Goal: Task Accomplishment & Management: Manage account settings

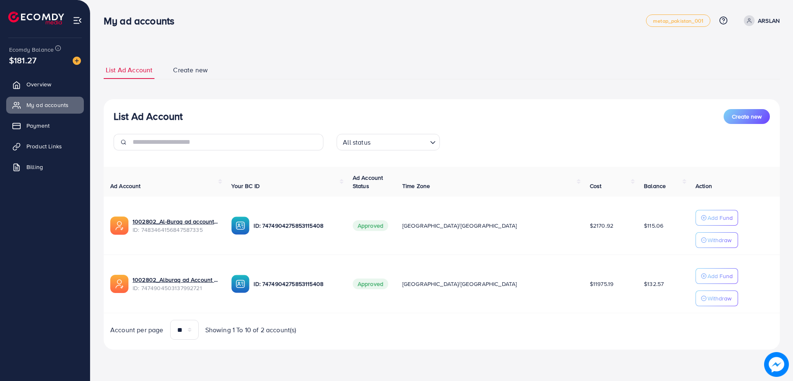
click at [391, 31] on div "My ad accounts metap_pakistan_001 Help Center Contact Support Plans and Pricing…" at bounding box center [442, 20] width 676 height 23
drag, startPoint x: 391, startPoint y: 31, endPoint x: 372, endPoint y: 28, distance: 20.0
click at [372, 28] on div "My ad accounts metap_pakistan_001 Help Center Contact Support Plans and Pricing…" at bounding box center [442, 20] width 676 height 23
click at [333, 43] on div "List Ad Account Create new List Ad Account Create new All status Loading... Ad …" at bounding box center [441, 186] width 702 height 372
drag, startPoint x: 333, startPoint y: 43, endPoint x: 313, endPoint y: 39, distance: 20.6
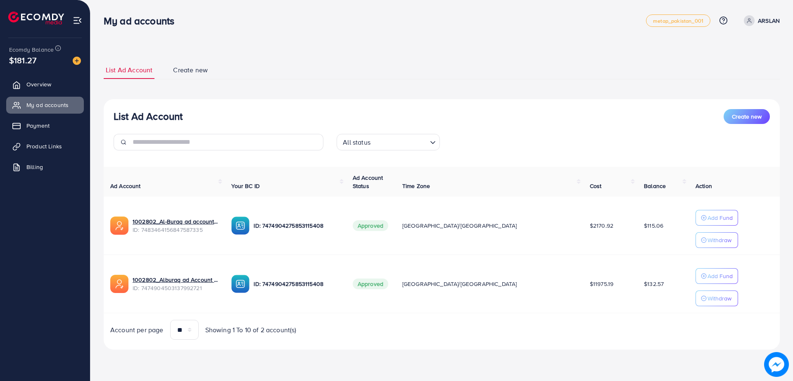
drag, startPoint x: 313, startPoint y: 39, endPoint x: 287, endPoint y: 34, distance: 25.8
click at [287, 34] on nav "My ad accounts metap_pakistan_001 Help Center Contact Support Plans and Pricing…" at bounding box center [442, 20] width 676 height 29
click at [272, 28] on div "My ad accounts metap_pakistan_001 Help Center Contact Support Plans and Pricing…" at bounding box center [442, 20] width 676 height 23
drag, startPoint x: 272, startPoint y: 28, endPoint x: 245, endPoint y: 24, distance: 27.2
drag, startPoint x: 245, startPoint y: 24, endPoint x: 227, endPoint y: 18, distance: 18.7
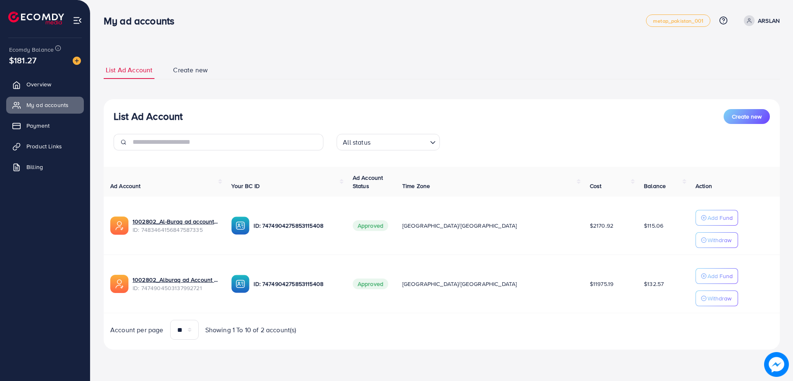
click at [227, 18] on div "My ad accounts" at bounding box center [375, 21] width 542 height 12
click at [187, 376] on div "My ad accounts metap_pakistan_001 Help Center Contact Support Plans and Pricing…" at bounding box center [396, 190] width 793 height 381
drag, startPoint x: 187, startPoint y: 376, endPoint x: 171, endPoint y: 373, distance: 16.0
drag, startPoint x: 171, startPoint y: 373, endPoint x: 151, endPoint y: 373, distance: 19.8
click at [151, 373] on div "My ad accounts metap_pakistan_001 Help Center Contact Support Plans and Pricing…" at bounding box center [396, 190] width 793 height 381
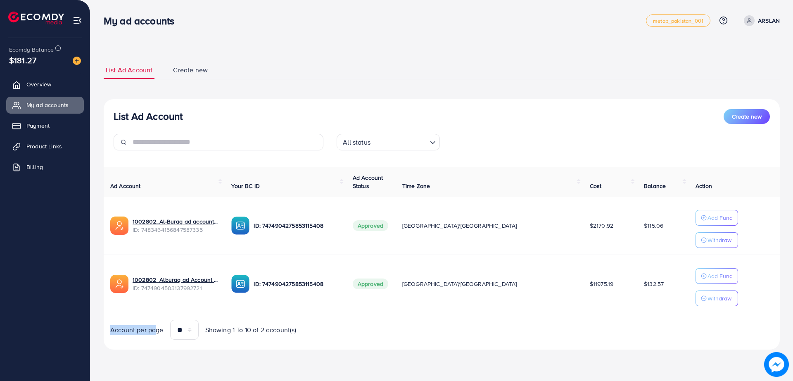
click at [151, 373] on div "My ad accounts metap_pakistan_001 Help Center Contact Support Plans and Pricing…" at bounding box center [396, 190] width 793 height 381
drag, startPoint x: 149, startPoint y: 372, endPoint x: 140, endPoint y: 368, distance: 10.7
click at [140, 368] on div "List Ad Account Create new List Ad Account Create new All status Loading... Ad …" at bounding box center [441, 186] width 702 height 372
drag, startPoint x: 266, startPoint y: 33, endPoint x: 239, endPoint y: 26, distance: 28.5
click at [239, 26] on div "My ad accounts" at bounding box center [375, 21] width 542 height 12
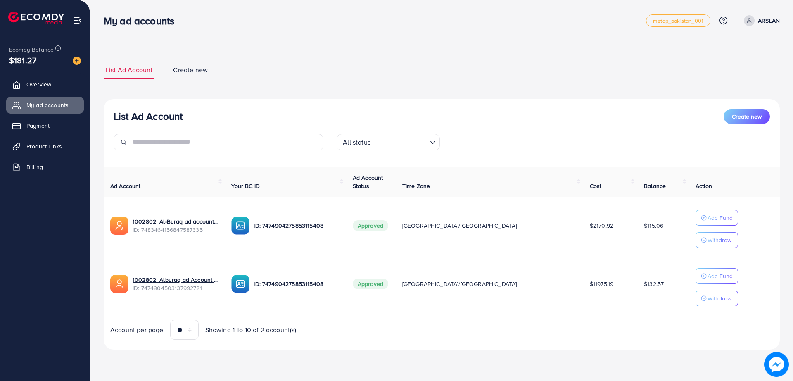
drag, startPoint x: 363, startPoint y: 26, endPoint x: 352, endPoint y: 26, distance: 11.2
click at [352, 26] on div "My ad accounts" at bounding box center [375, 21] width 542 height 12
drag, startPoint x: 401, startPoint y: 38, endPoint x: 372, endPoint y: 35, distance: 29.4
click at [371, 34] on nav "My ad accounts metap_pakistan_001 Help Center Contact Support Plans and Pricing…" at bounding box center [442, 20] width 676 height 29
drag, startPoint x: 368, startPoint y: 38, endPoint x: 350, endPoint y: 42, distance: 18.7
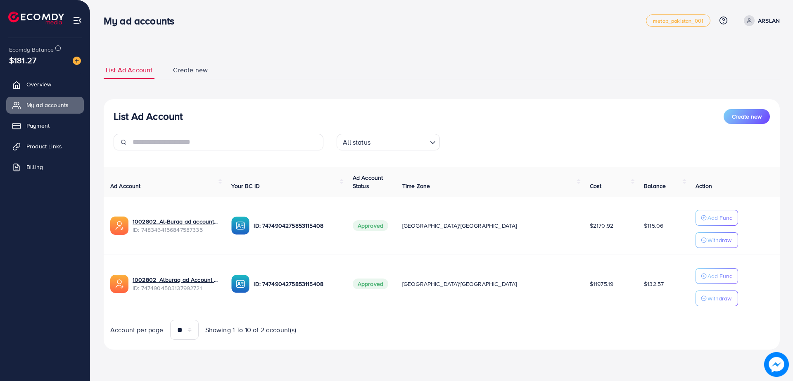
click at [350, 42] on div "List Ad Account Create new List Ad Account Create new All status Loading... Ad …" at bounding box center [441, 186] width 702 height 372
drag, startPoint x: 350, startPoint y: 42, endPoint x: 341, endPoint y: 39, distance: 9.5
click at [341, 39] on div "List Ad Account Create new List Ad Account Create new All status Loading... Ad …" at bounding box center [441, 186] width 702 height 372
drag, startPoint x: 341, startPoint y: 39, endPoint x: 331, endPoint y: 35, distance: 11.1
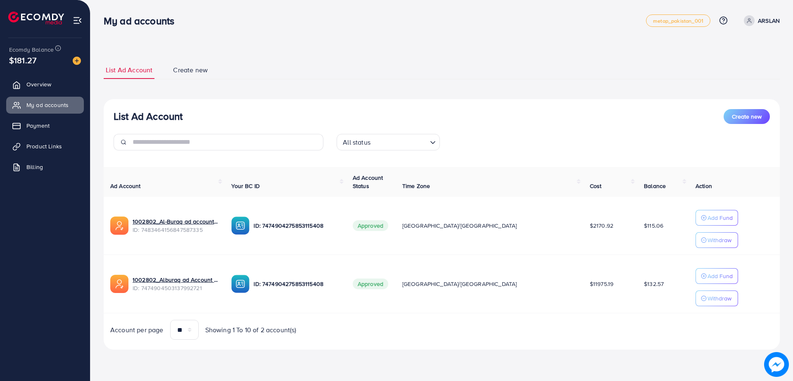
drag, startPoint x: 331, startPoint y: 35, endPoint x: 320, endPoint y: 35, distance: 11.2
drag, startPoint x: 320, startPoint y: 35, endPoint x: 297, endPoint y: 43, distance: 24.0
click at [297, 43] on div "List Ad Account Create new List Ad Account Create new All status Loading... Ad …" at bounding box center [441, 186] width 702 height 372
click at [330, 23] on div "My ad accounts" at bounding box center [375, 21] width 542 height 12
drag, startPoint x: 330, startPoint y: 23, endPoint x: 317, endPoint y: 21, distance: 12.6
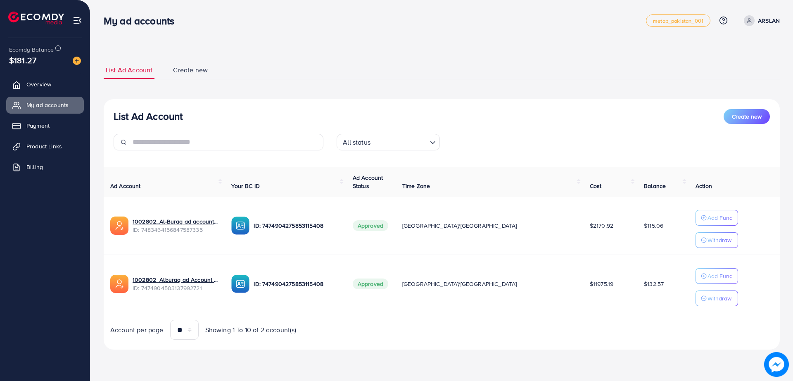
drag, startPoint x: 317, startPoint y: 21, endPoint x: 308, endPoint y: 18, distance: 9.0
click at [308, 18] on div "My ad accounts" at bounding box center [375, 21] width 542 height 12
drag, startPoint x: 313, startPoint y: 19, endPoint x: 305, endPoint y: 18, distance: 8.8
click at [305, 18] on div "My ad accounts" at bounding box center [375, 21] width 542 height 12
click at [664, 301] on td "$132.57" at bounding box center [663, 284] width 52 height 58
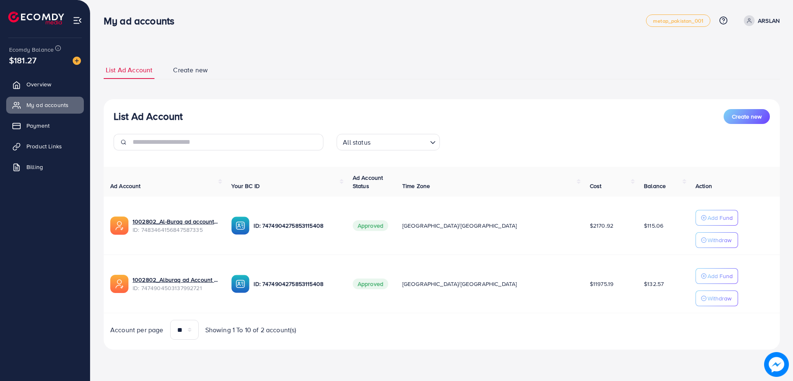
drag, startPoint x: 664, startPoint y: 301, endPoint x: 633, endPoint y: 306, distance: 30.5
drag, startPoint x: 633, startPoint y: 306, endPoint x: 605, endPoint y: 314, distance: 29.6
click at [605, 314] on div "Ad Account Your BC ID Ad Account Status Time Zone Cost Balance Action 1002802_A…" at bounding box center [442, 253] width 676 height 173
click at [408, 89] on div "List Ad Account Create new List Ad Account Create new All status Loading... Ad …" at bounding box center [442, 205] width 676 height 288
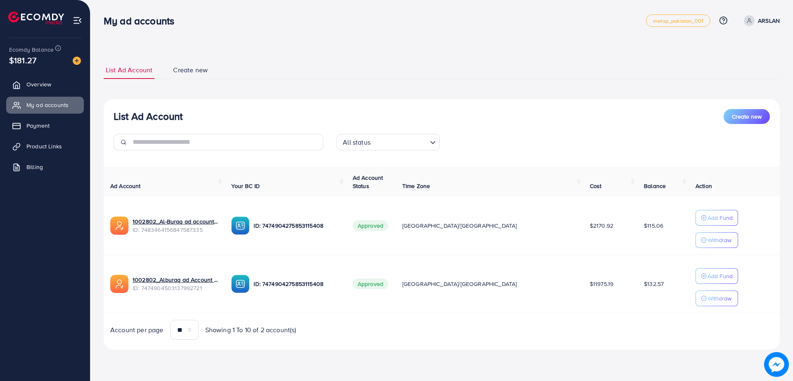
drag, startPoint x: 408, startPoint y: 89, endPoint x: 390, endPoint y: 90, distance: 17.8
drag, startPoint x: 390, startPoint y: 90, endPoint x: 355, endPoint y: 95, distance: 35.3
click at [352, 92] on div "List Ad Account Create new List Ad Account Create new All status Loading... Ad …" at bounding box center [442, 205] width 676 height 288
drag, startPoint x: 332, startPoint y: 68, endPoint x: 272, endPoint y: 52, distance: 62.4
click at [272, 52] on div "List Ad Account Create new List Ad Account Create new All status Loading... Ad …" at bounding box center [442, 205] width 676 height 308
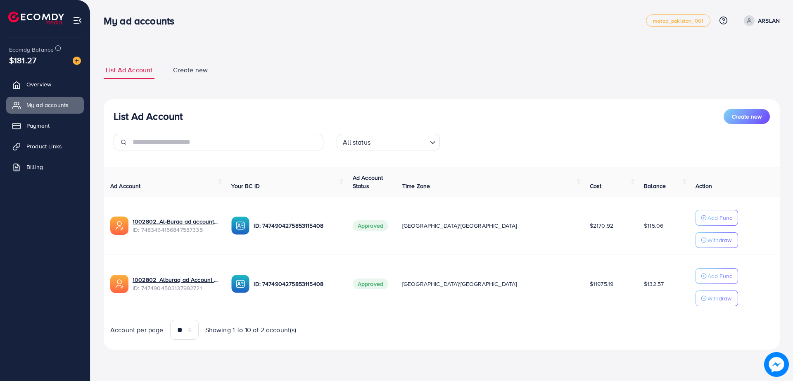
drag, startPoint x: 294, startPoint y: 46, endPoint x: 274, endPoint y: 38, distance: 21.6
click at [274, 38] on div "List Ad Account Create new List Ad Account Create new All status Loading... Ad …" at bounding box center [441, 186] width 702 height 372
drag, startPoint x: 274, startPoint y: 38, endPoint x: 249, endPoint y: 35, distance: 25.0
click at [251, 32] on nav "My ad accounts metap_pakistan_001 Help Center Contact Support Plans and Pricing…" at bounding box center [442, 20] width 676 height 29
